Goal: Task Accomplishment & Management: Use online tool/utility

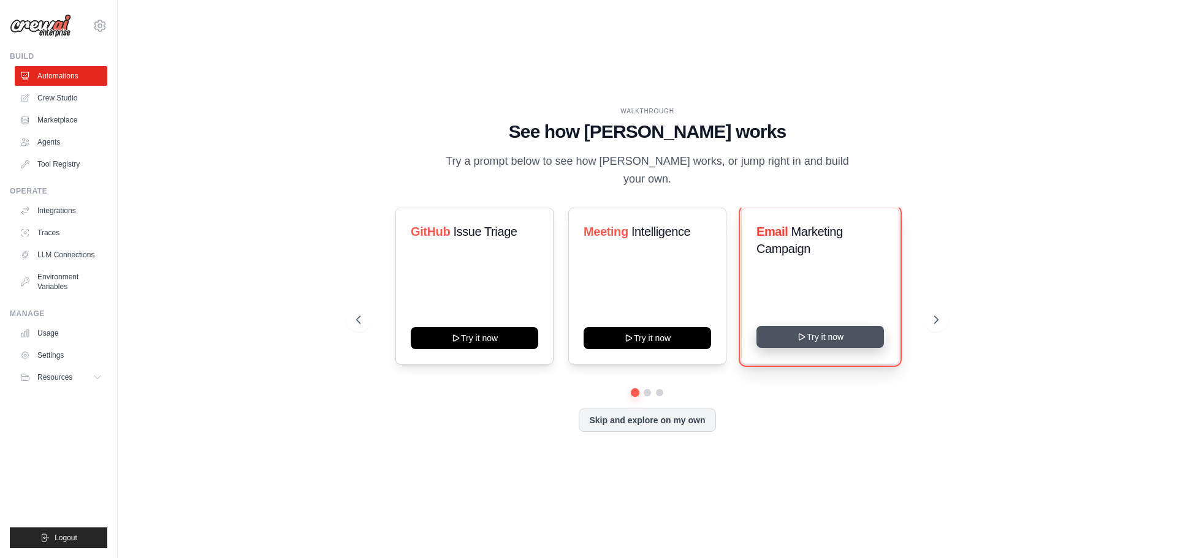
click at [804, 335] on button "Try it now" at bounding box center [819, 337] width 127 height 22
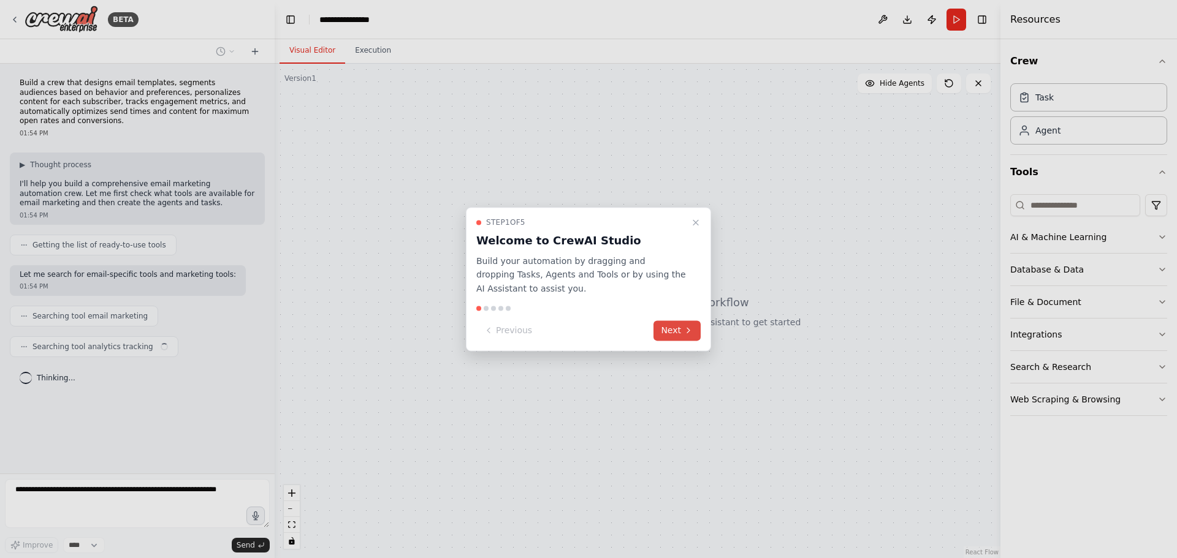
click at [681, 333] on button "Next" at bounding box center [676, 331] width 47 height 20
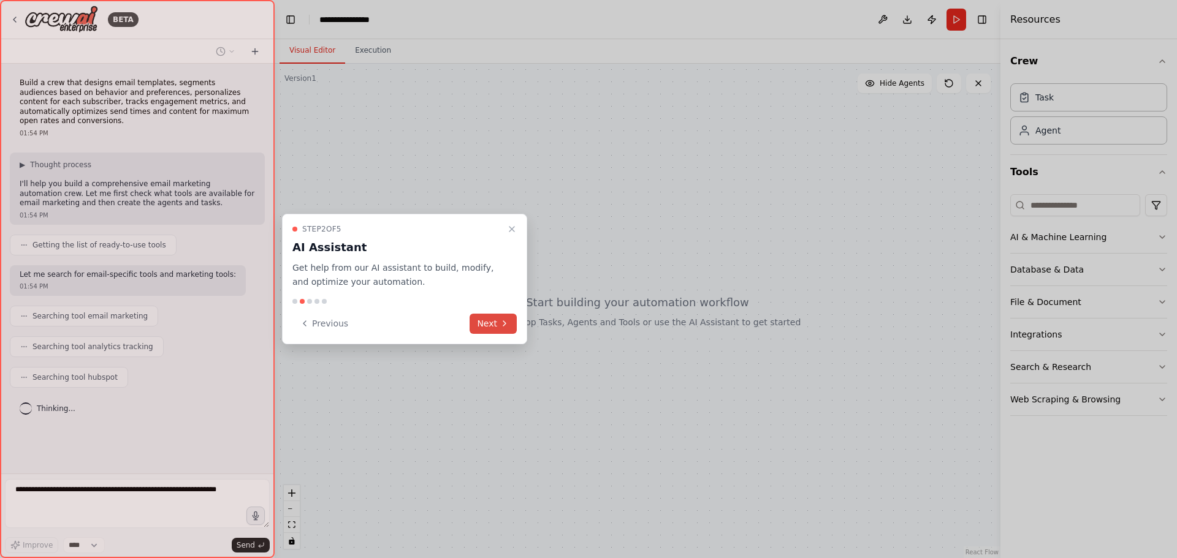
click at [481, 318] on button "Next" at bounding box center [492, 324] width 47 height 20
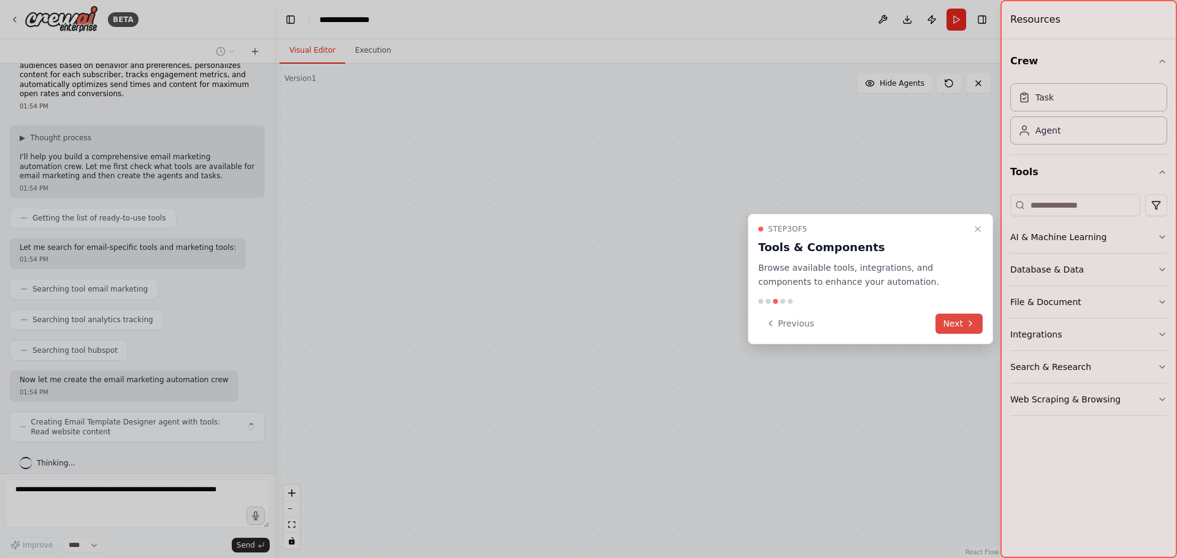
scroll to position [37, 0]
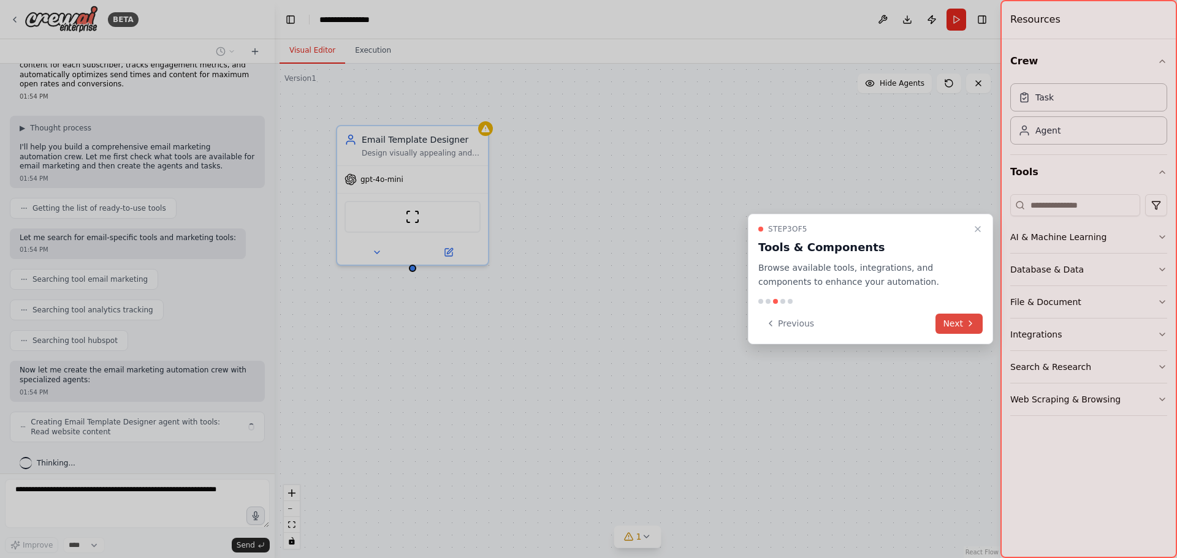
click at [967, 323] on icon at bounding box center [970, 324] width 10 height 10
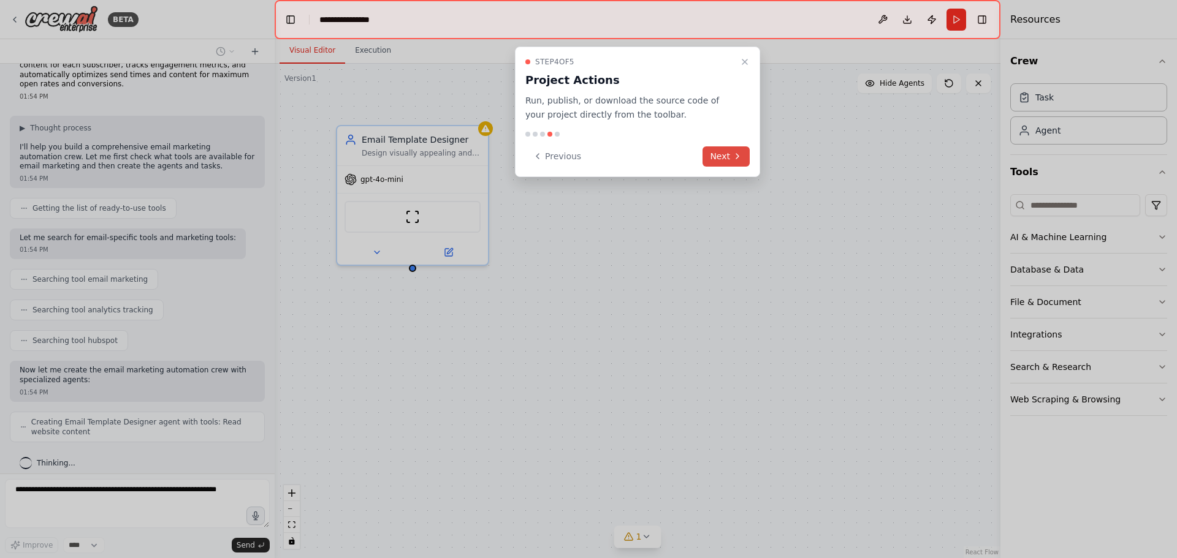
click at [715, 146] on button "Next" at bounding box center [725, 156] width 47 height 20
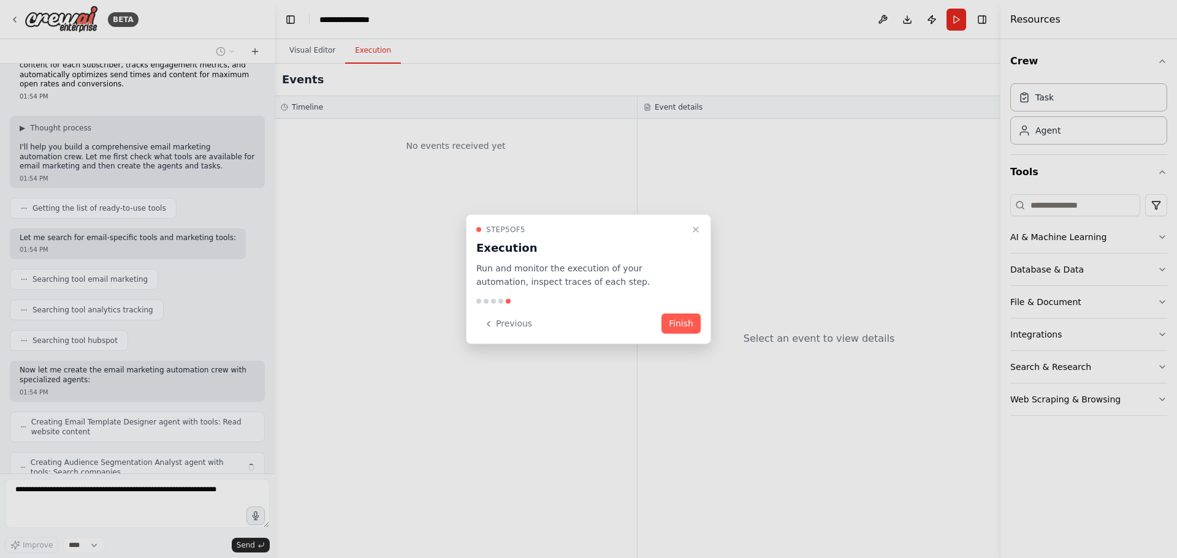
scroll to position [77, 0]
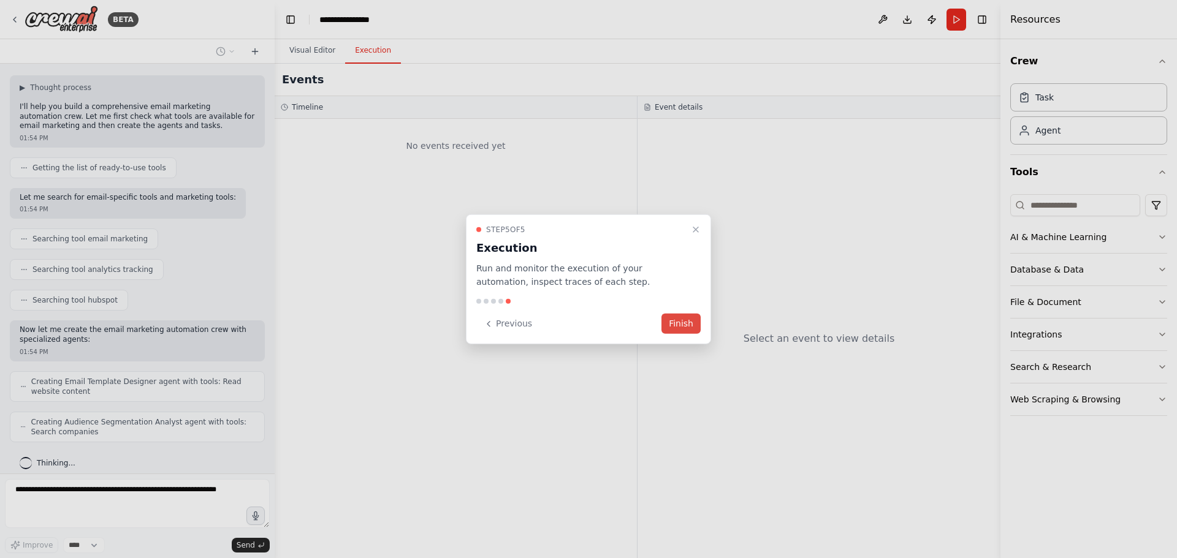
click at [675, 330] on button "Finish" at bounding box center [680, 324] width 39 height 20
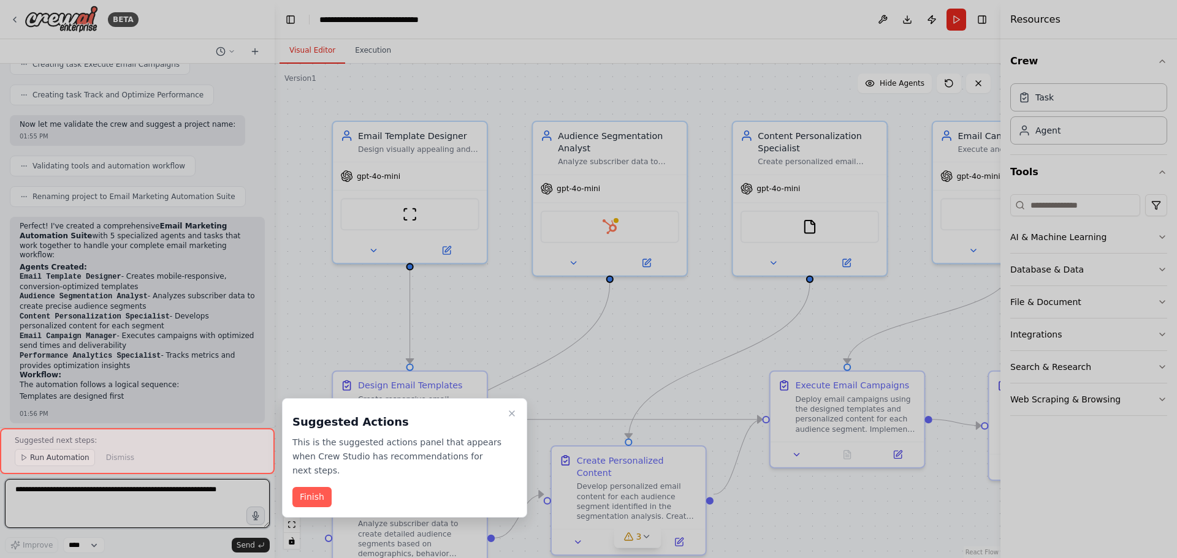
scroll to position [756, 0]
